Goal: Check status: Check status

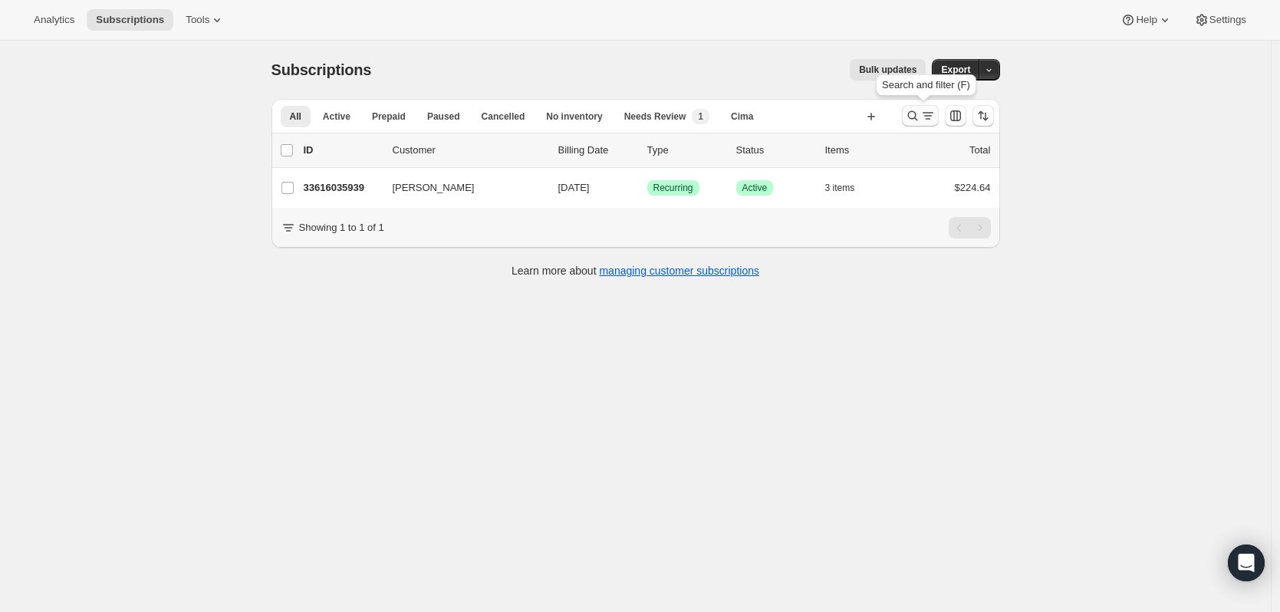
click at [915, 113] on icon "Search and filter results" at bounding box center [912, 115] width 15 height 15
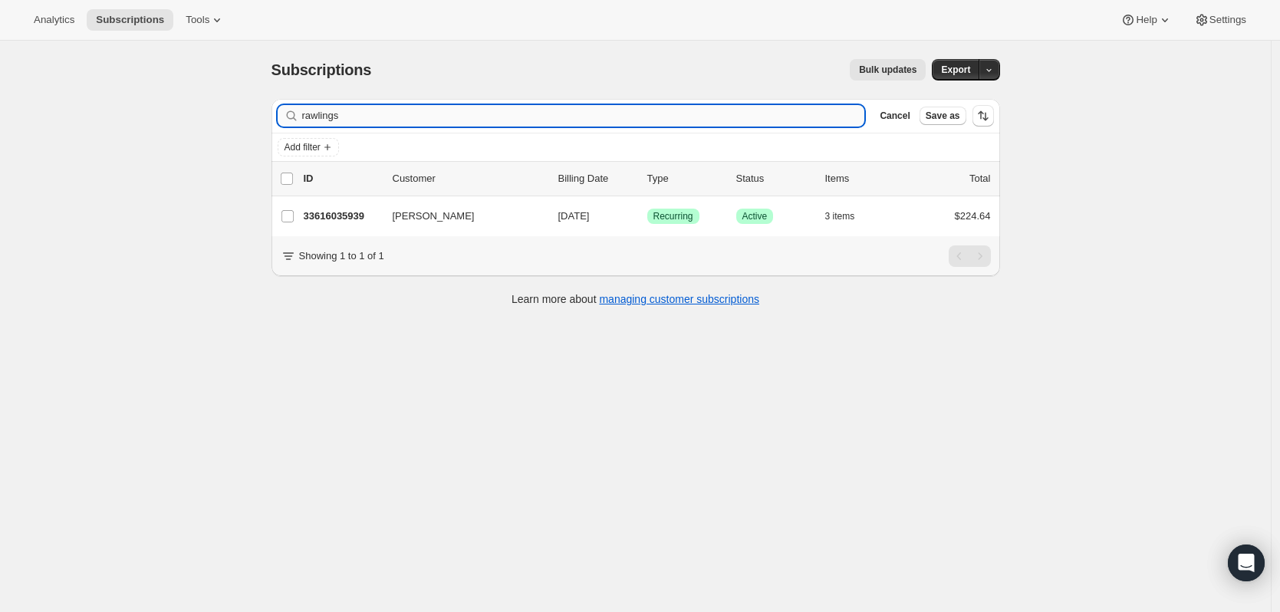
click at [564, 120] on input "rawlings" at bounding box center [583, 115] width 563 height 21
click at [564, 119] on input "rawlings" at bounding box center [583, 115] width 563 height 21
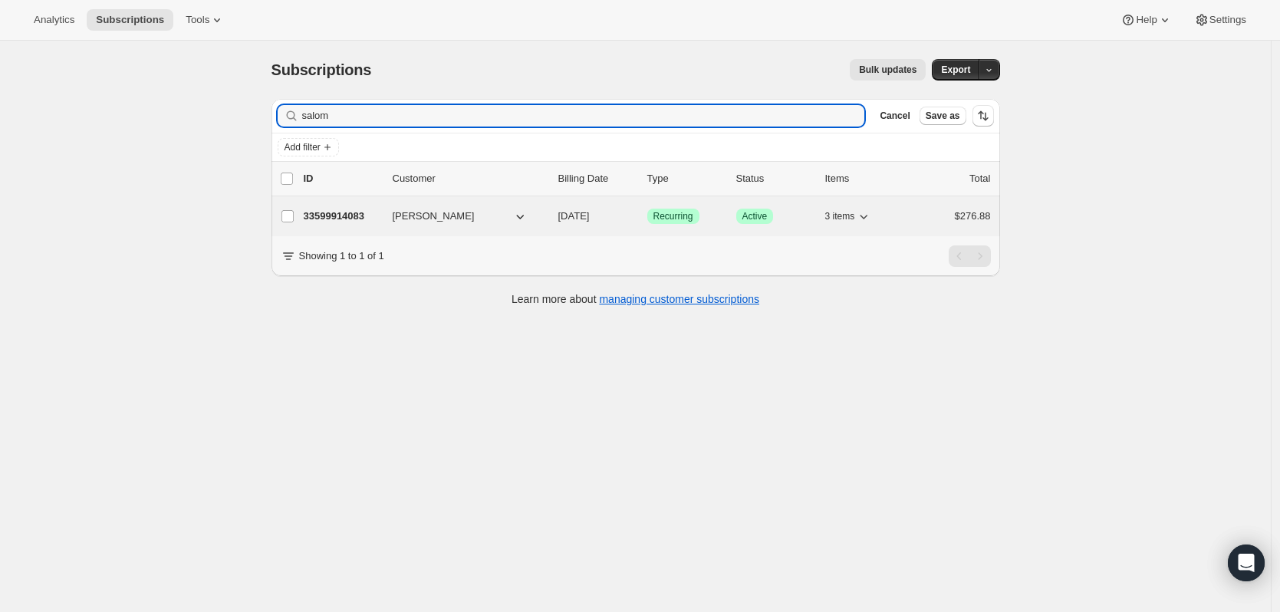
type input "salom"
click at [328, 216] on p "33599914083" at bounding box center [342, 216] width 77 height 15
